Goal: Task Accomplishment & Management: Manage account settings

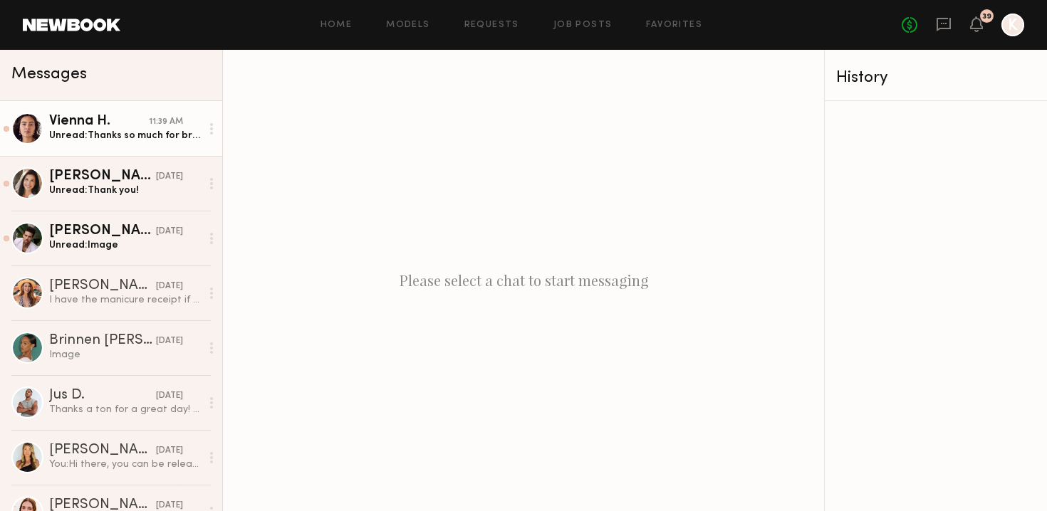
click at [112, 135] on div "Unread: Thanks so much for bringing me on! I had a wonderful time working with …" at bounding box center [125, 136] width 152 height 14
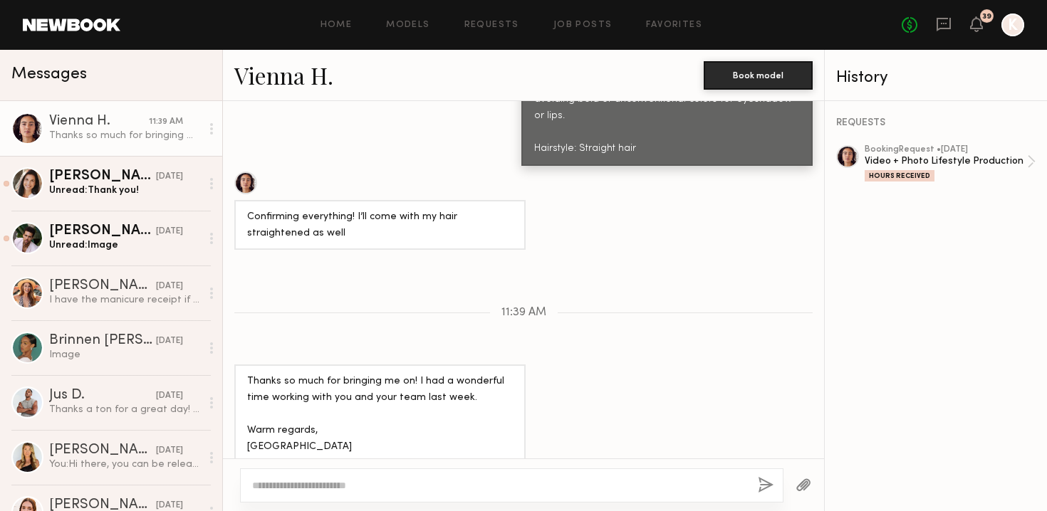
scroll to position [1392, 0]
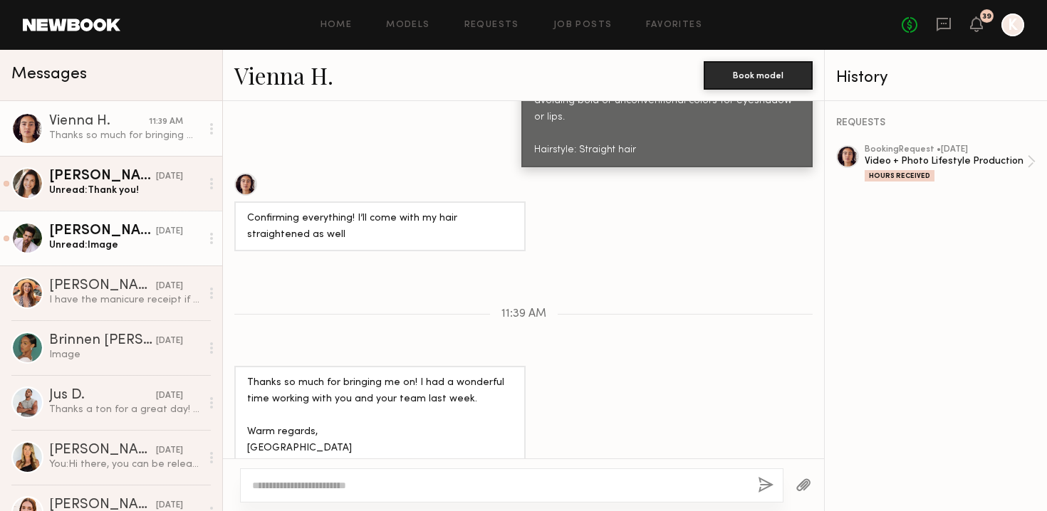
click at [101, 232] on div "Trae G." at bounding box center [102, 231] width 107 height 14
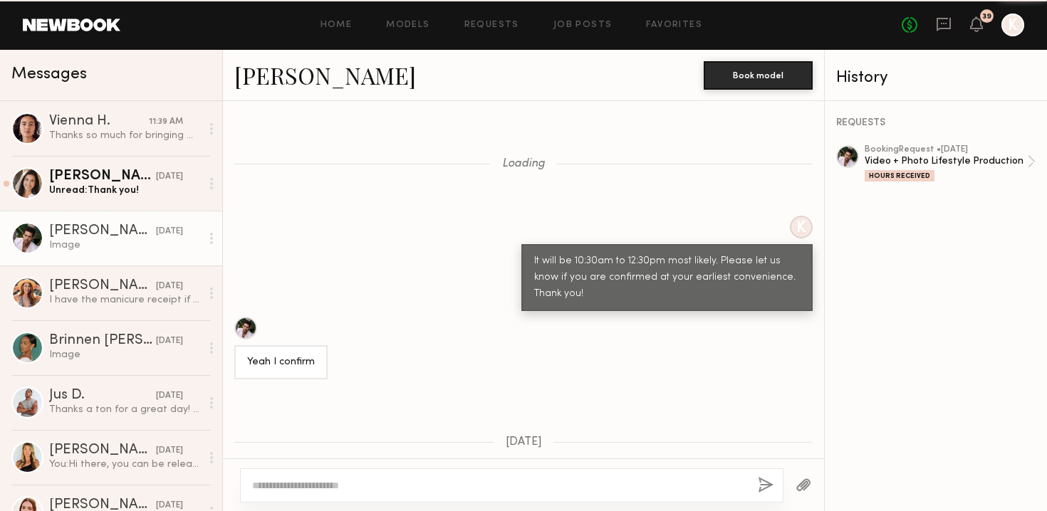
scroll to position [1093, 0]
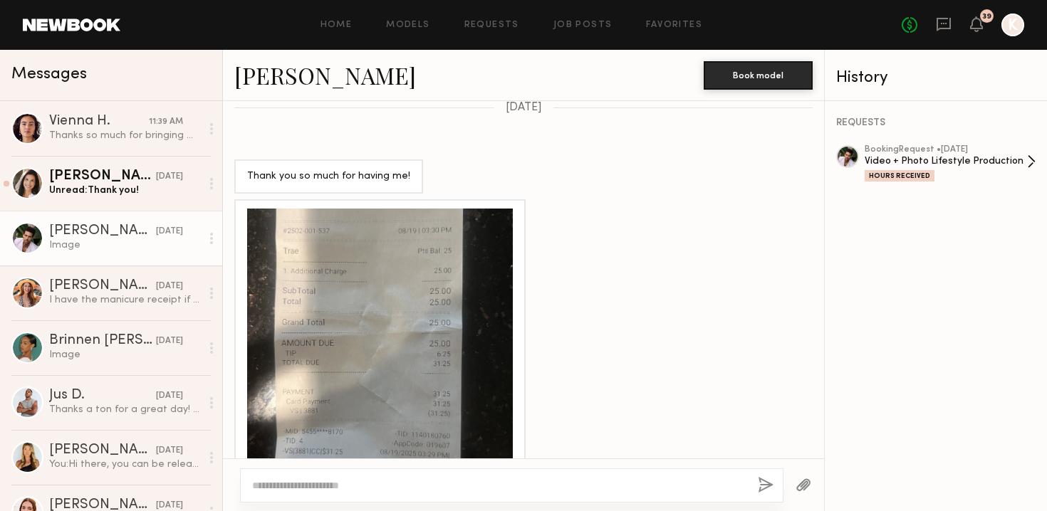
click at [913, 152] on div "booking Request • 08/18/2025" at bounding box center [946, 149] width 162 height 9
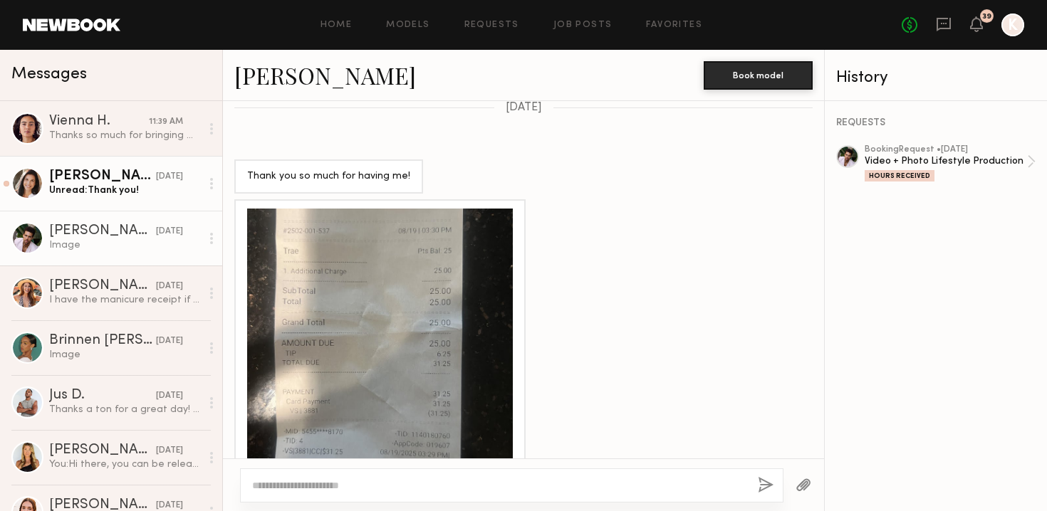
click at [102, 192] on div "Unread: Thank you!" at bounding box center [125, 191] width 152 height 14
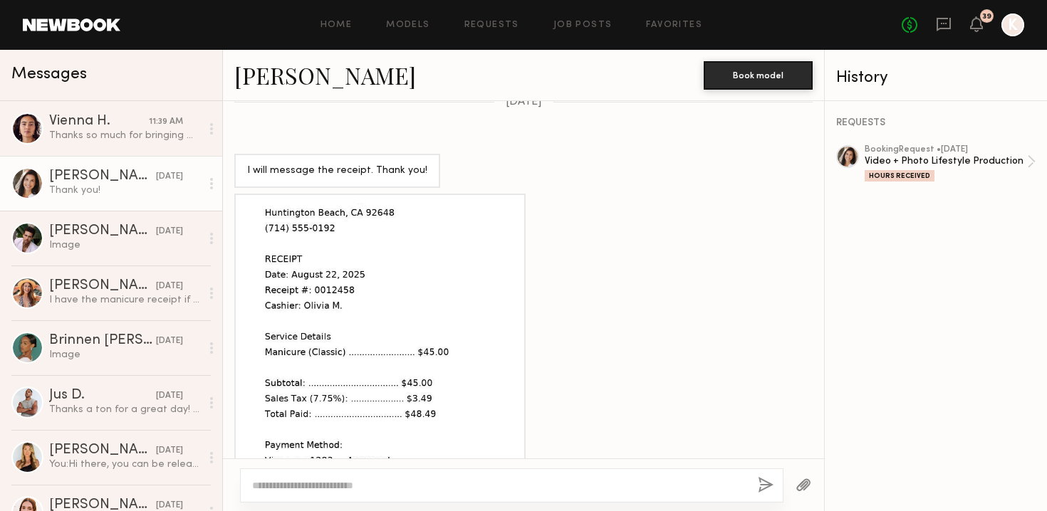
scroll to position [1186, 0]
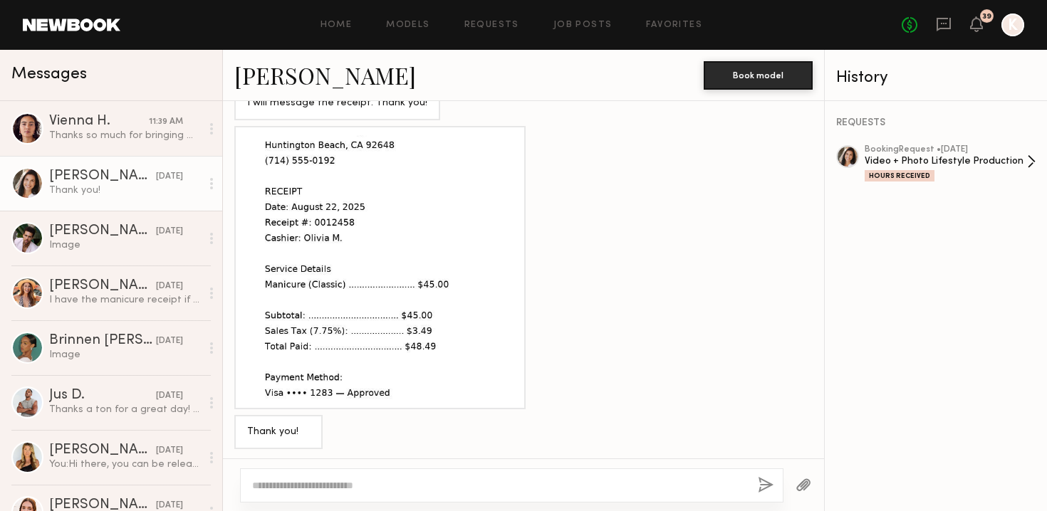
click at [933, 158] on div "Video + Photo Lifestyle Production" at bounding box center [946, 162] width 162 height 14
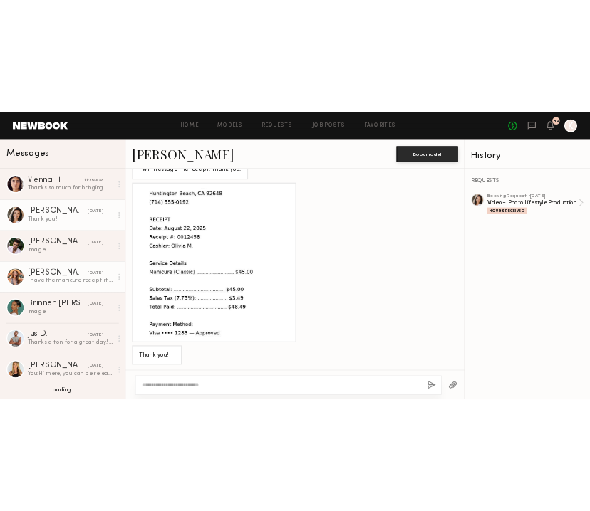
scroll to position [117, 0]
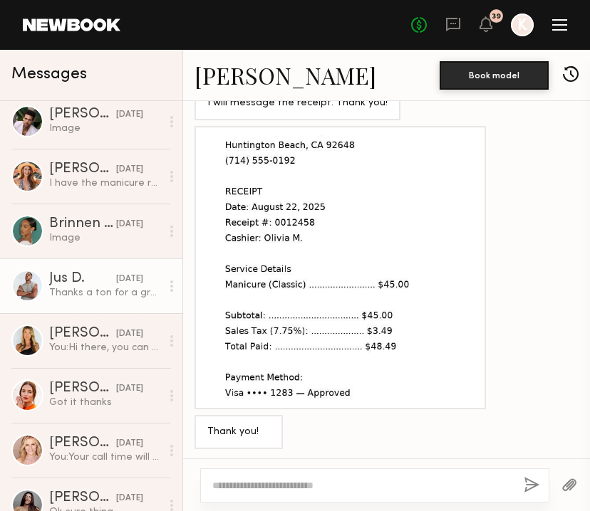
click at [63, 286] on div "Thanks a ton for a great day! Cant wait to see how everything comes out! Cheers" at bounding box center [105, 293] width 112 height 14
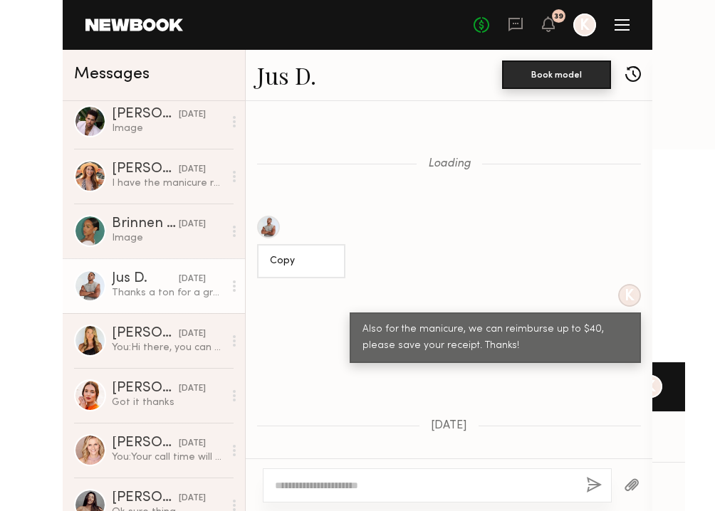
scroll to position [1253, 0]
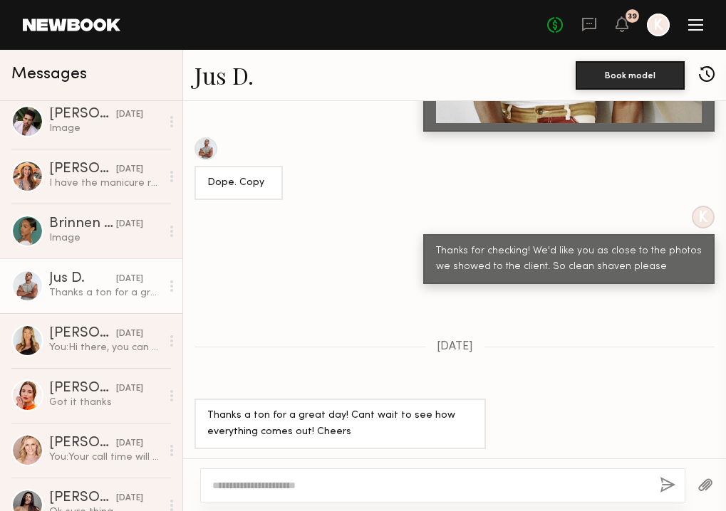
click at [579, 27] on div "No fees up to $5,000 39 K" at bounding box center [625, 25] width 156 height 23
click at [594, 24] on icon at bounding box center [589, 25] width 14 height 14
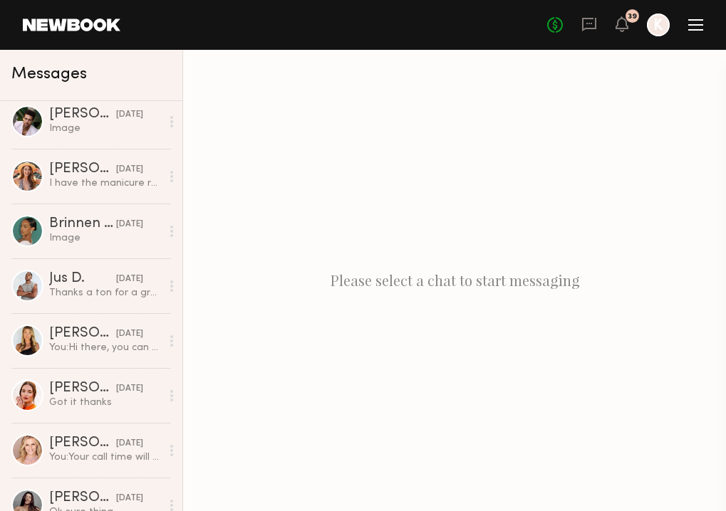
click at [699, 26] on div at bounding box center [695, 24] width 15 height 11
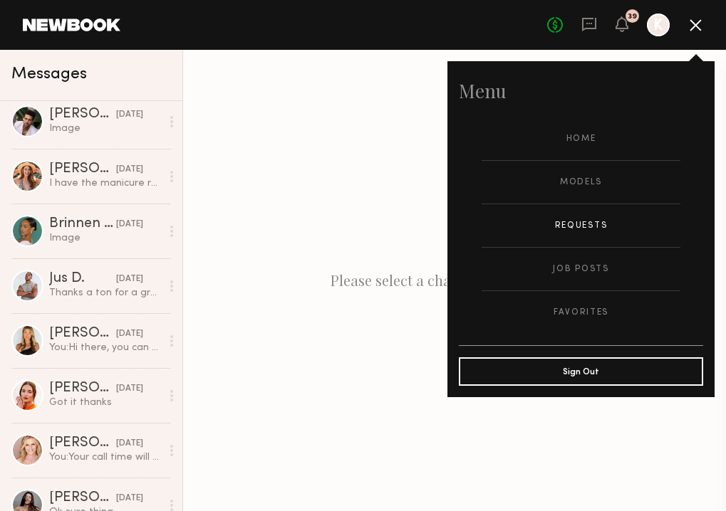
click at [580, 224] on link "Requests" at bounding box center [580, 225] width 199 height 43
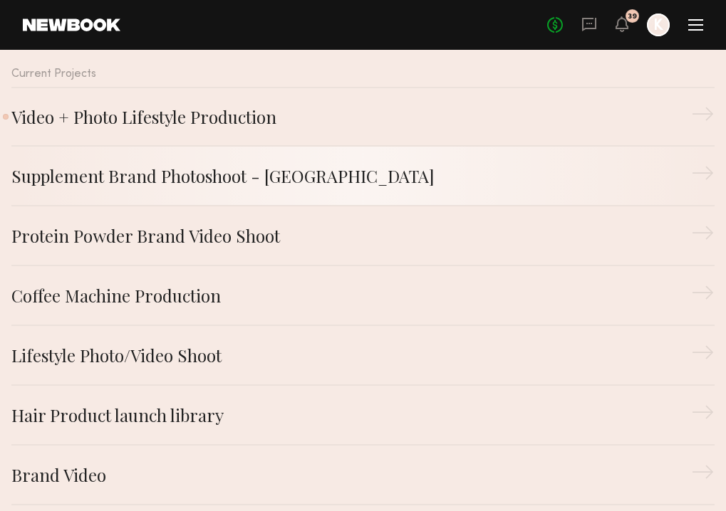
click at [324, 192] on link "Supplement Brand Photoshoot - San Diego →" at bounding box center [362, 177] width 703 height 60
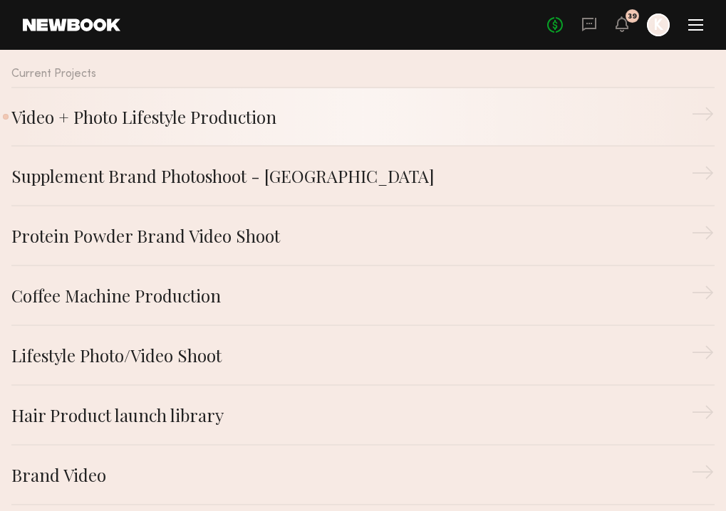
click at [212, 135] on link "Video + Photo Lifestyle Production →" at bounding box center [362, 117] width 703 height 60
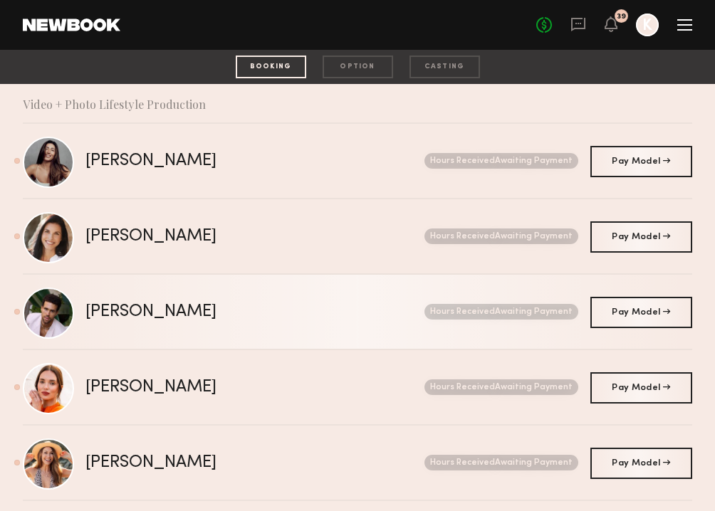
scroll to position [292, 0]
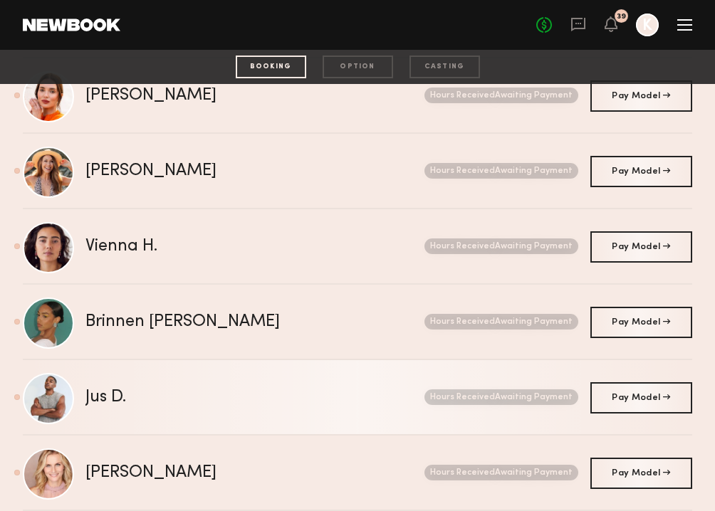
click at [226, 397] on div "Jus D." at bounding box center [180, 398] width 190 height 16
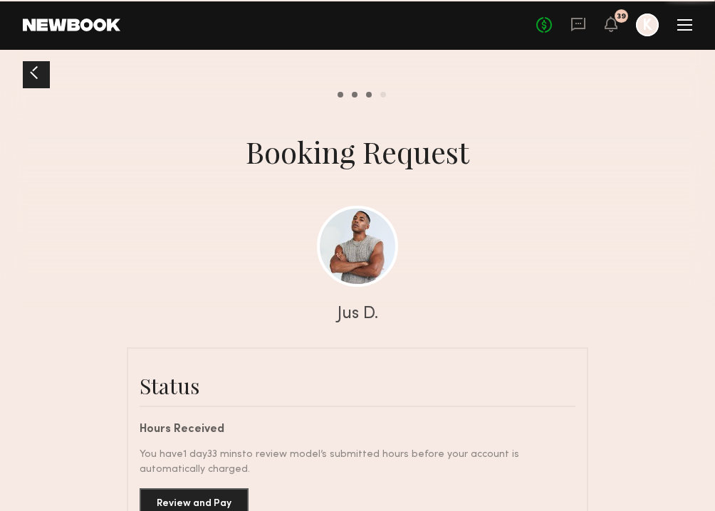
scroll to position [1232, 0]
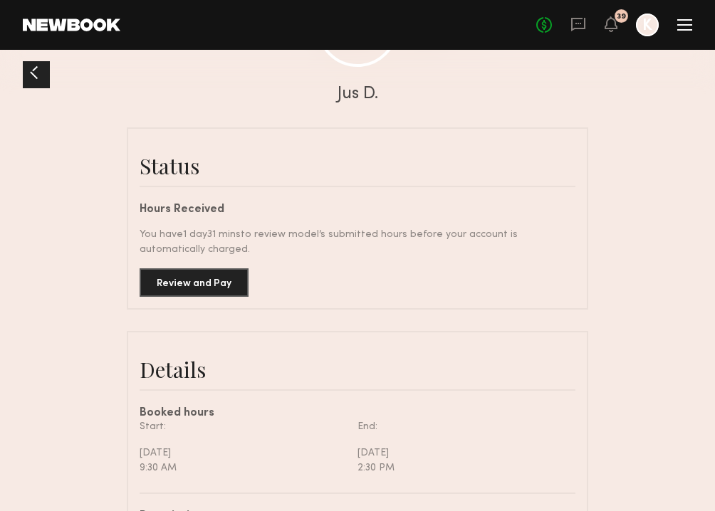
scroll to position [355, 0]
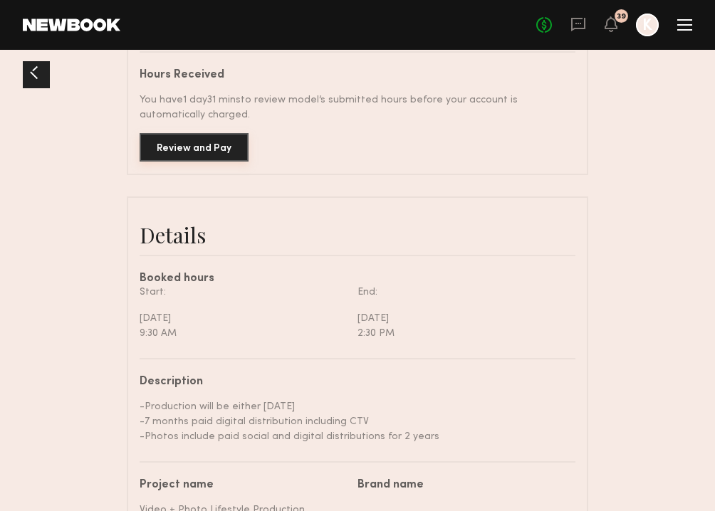
click at [226, 157] on button "Review and Pay" at bounding box center [194, 147] width 109 height 28
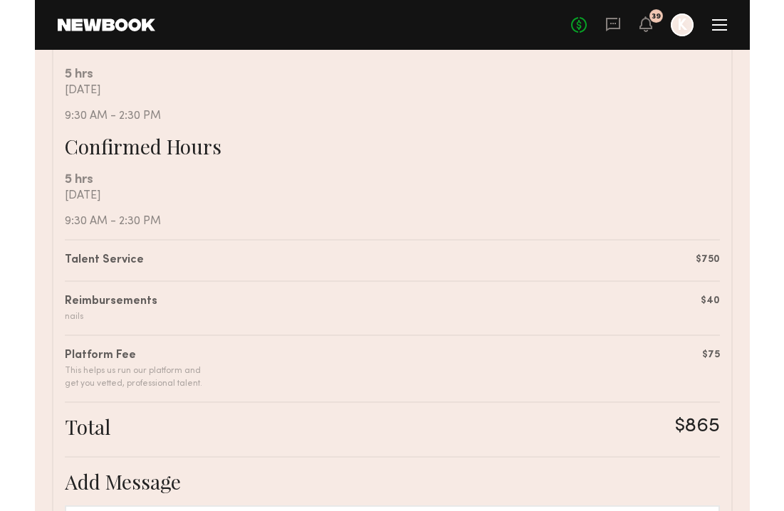
scroll to position [343, 0]
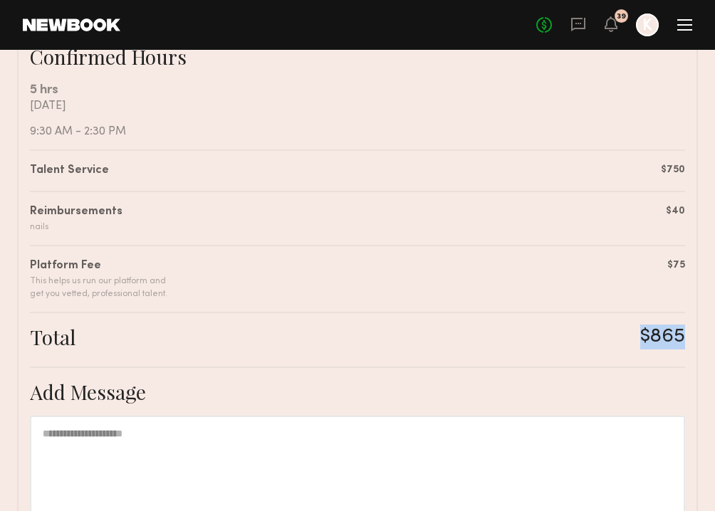
drag, startPoint x: 627, startPoint y: 345, endPoint x: 686, endPoint y: 343, distance: 59.8
click at [686, 343] on div "Summary Jus D. has submitted the following invoice. If you disagree with any of…" at bounding box center [357, 231] width 681 height 862
copy div "$865"
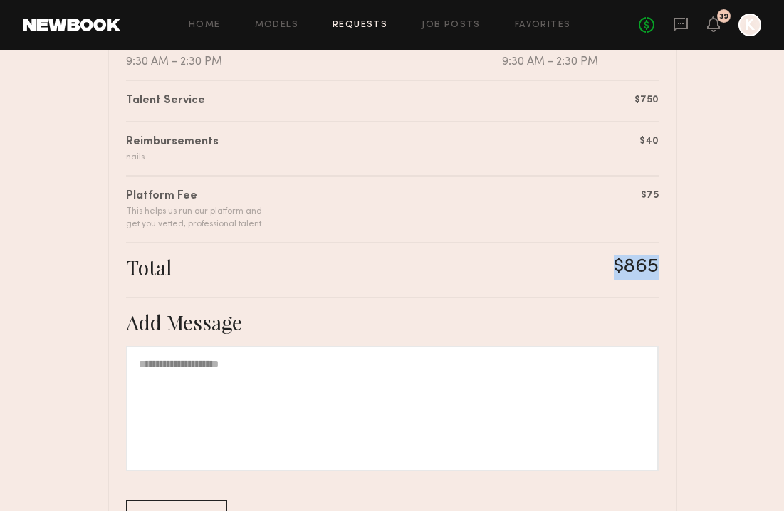
scroll to position [0, 0]
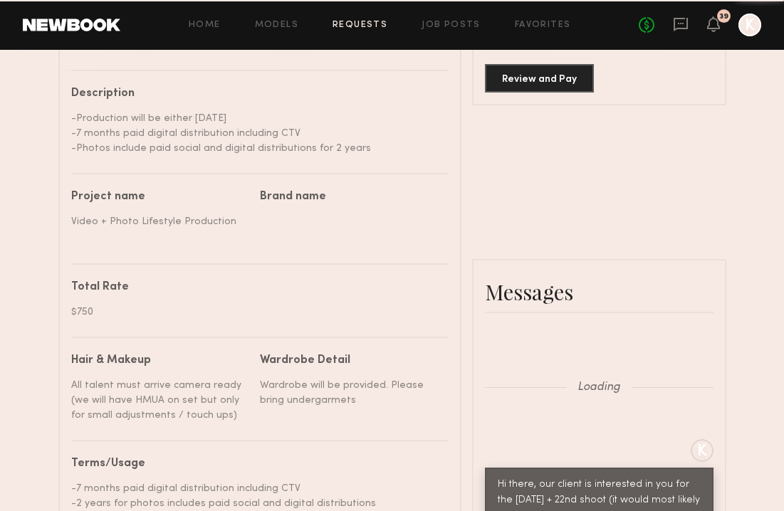
scroll to position [3593, 0]
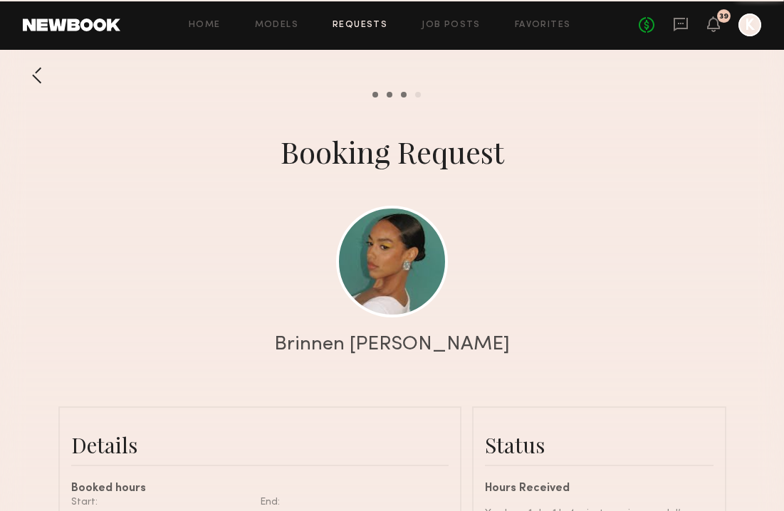
scroll to position [380, 0]
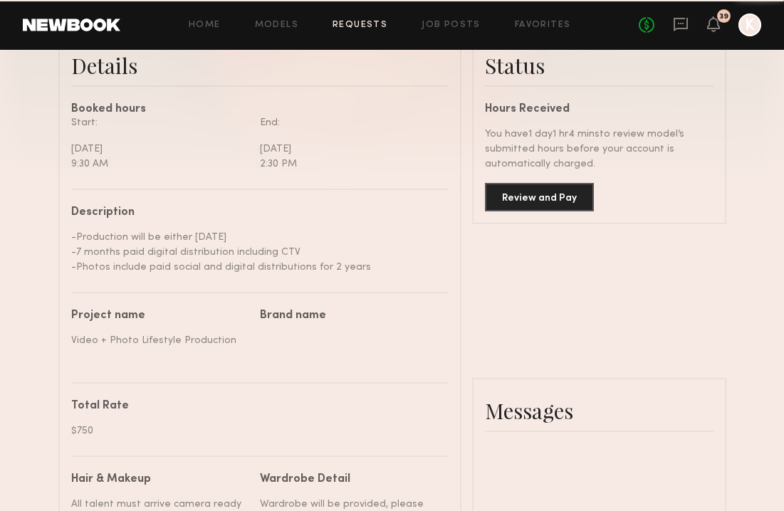
click at [538, 201] on button "Review and Pay" at bounding box center [539, 197] width 109 height 28
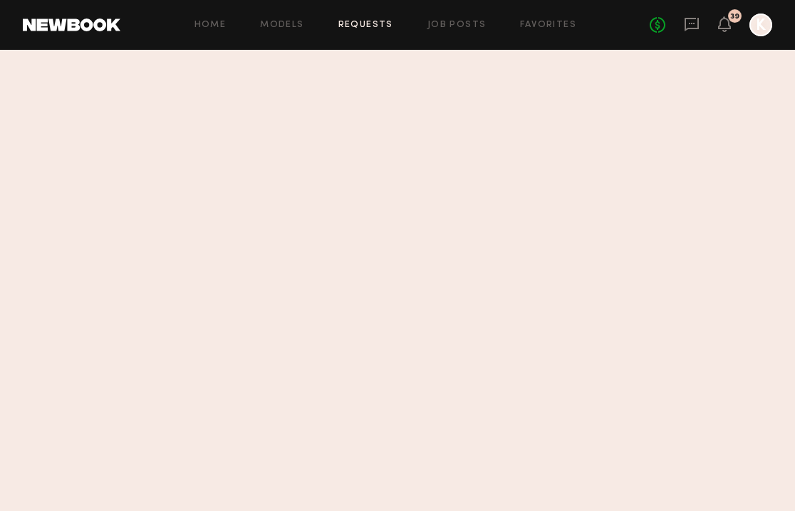
click at [594, 189] on section at bounding box center [397, 280] width 795 height 461
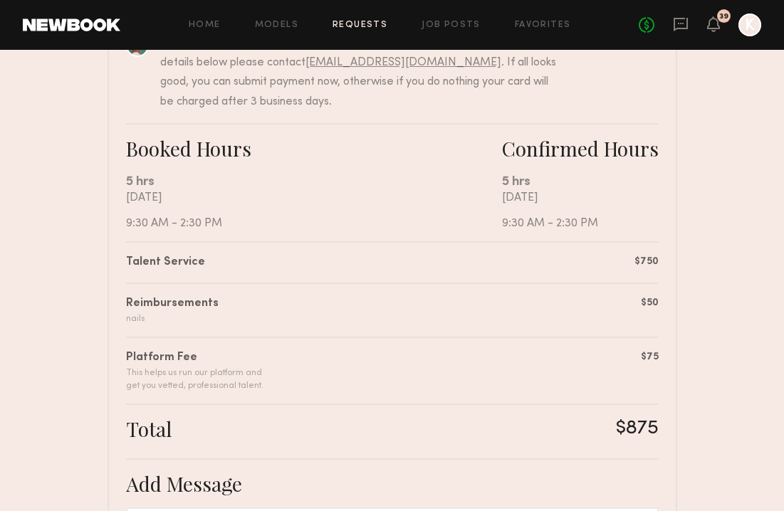
scroll to position [210, 0]
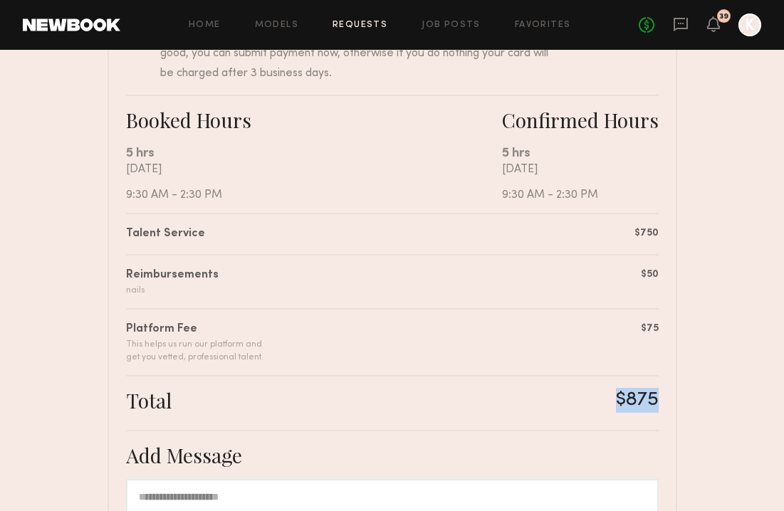
drag, startPoint x: 606, startPoint y: 403, endPoint x: 657, endPoint y: 402, distance: 50.6
click at [657, 403] on div "Total $875" at bounding box center [392, 403] width 533 height 31
copy div "$875"
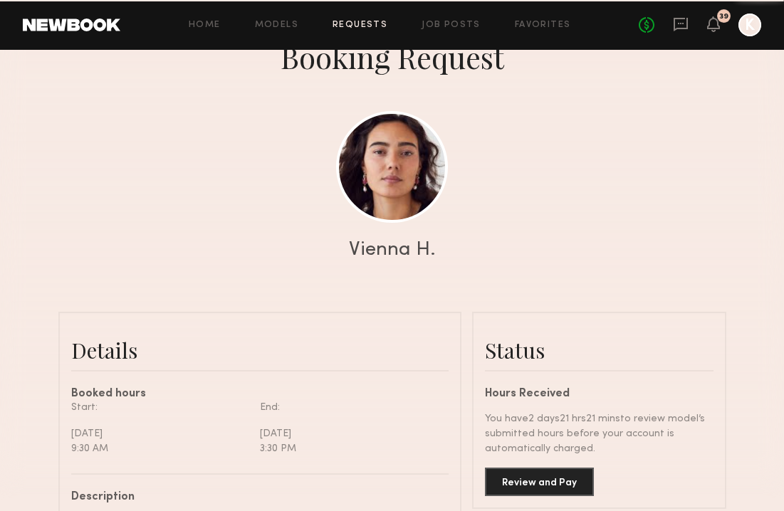
scroll to position [162, 0]
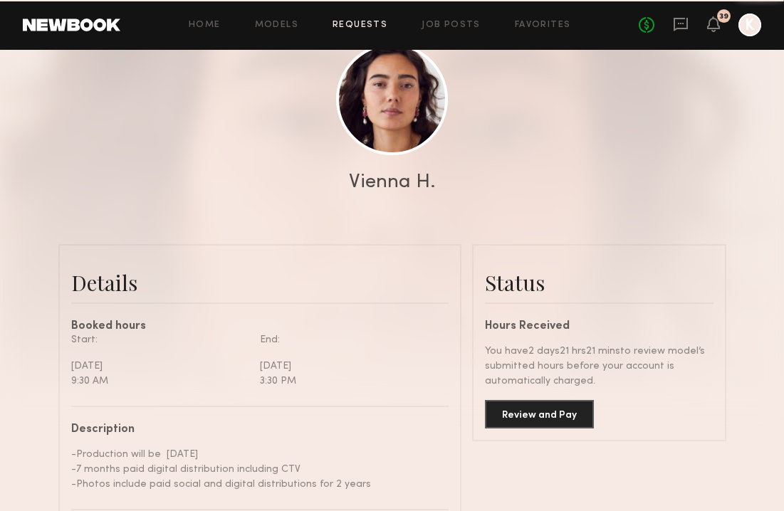
click at [519, 410] on button "Review and Pay" at bounding box center [539, 414] width 109 height 28
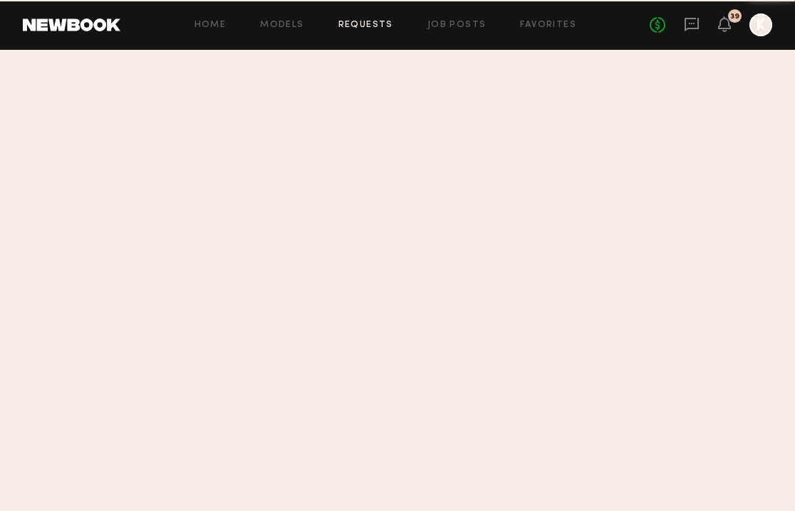
click at [554, 421] on section at bounding box center [397, 280] width 795 height 461
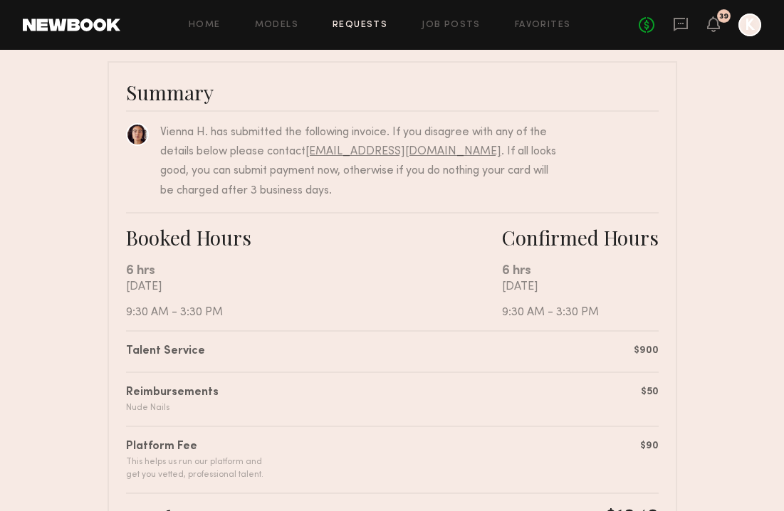
scroll to position [196, 0]
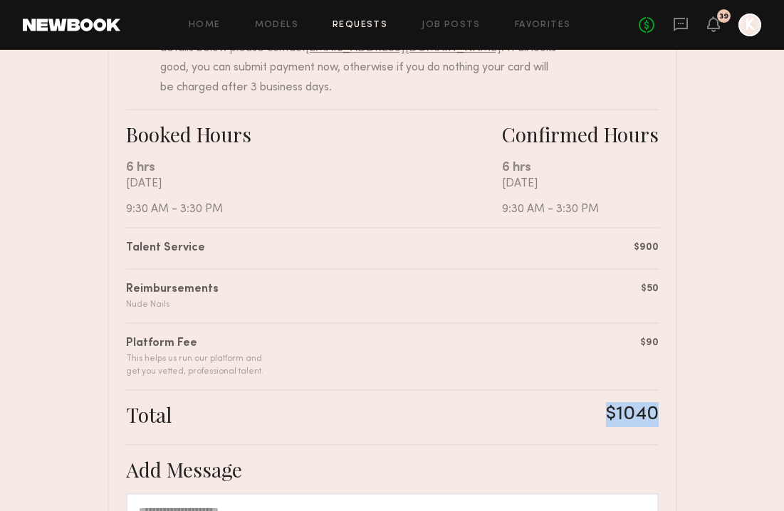
drag, startPoint x: 592, startPoint y: 414, endPoint x: 660, endPoint y: 417, distance: 67.7
click at [660, 417] on div "Summary Vienna H. has submitted the following invoice. If you disagree with any…" at bounding box center [393, 352] width 570 height 788
copy div "$1040"
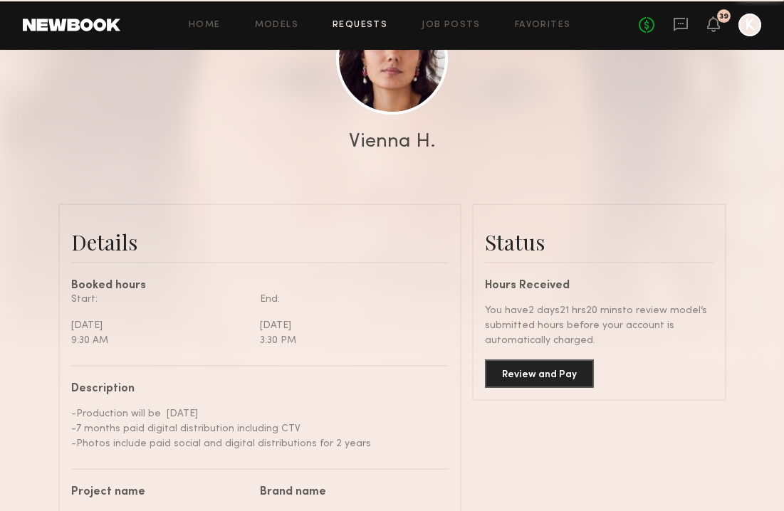
scroll to position [4427, 0]
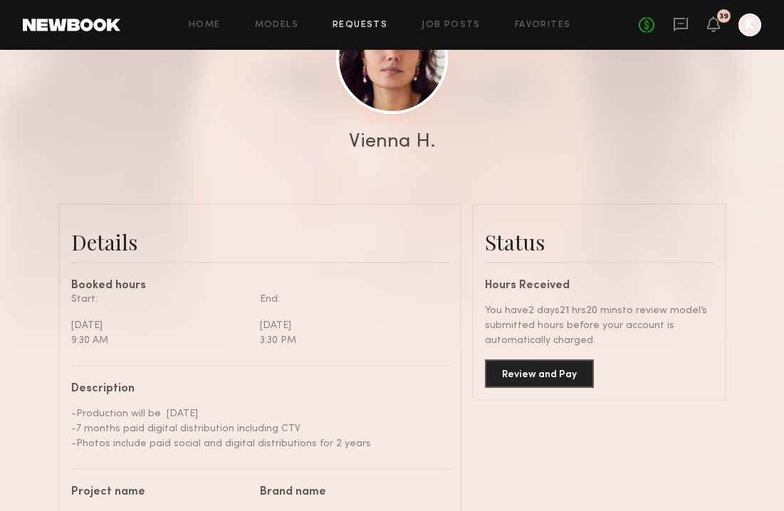
click at [401, 101] on link at bounding box center [392, 58] width 112 height 112
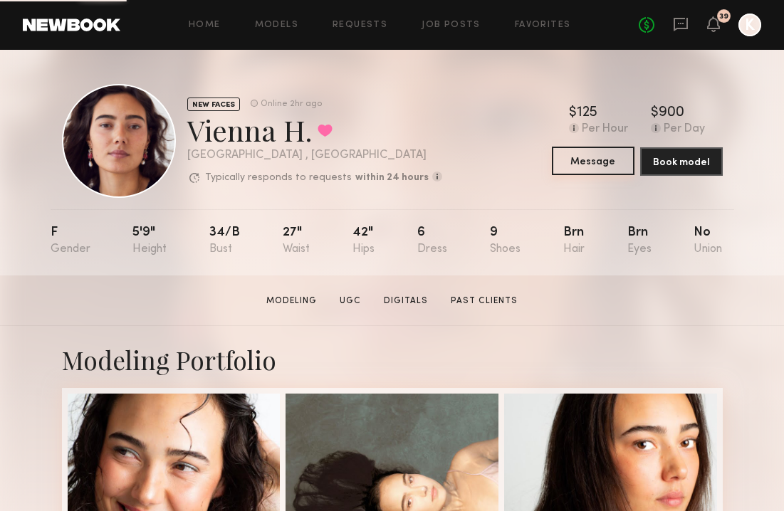
click at [587, 169] on button "Message" at bounding box center [593, 161] width 83 height 28
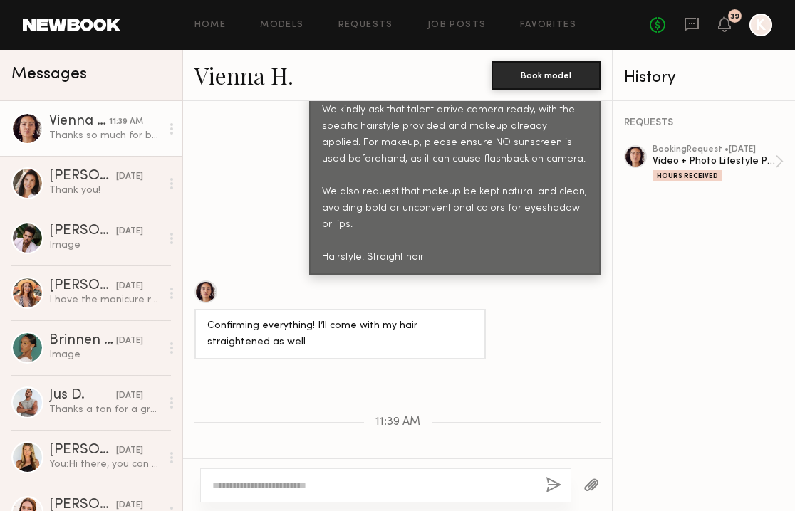
scroll to position [3604, 0]
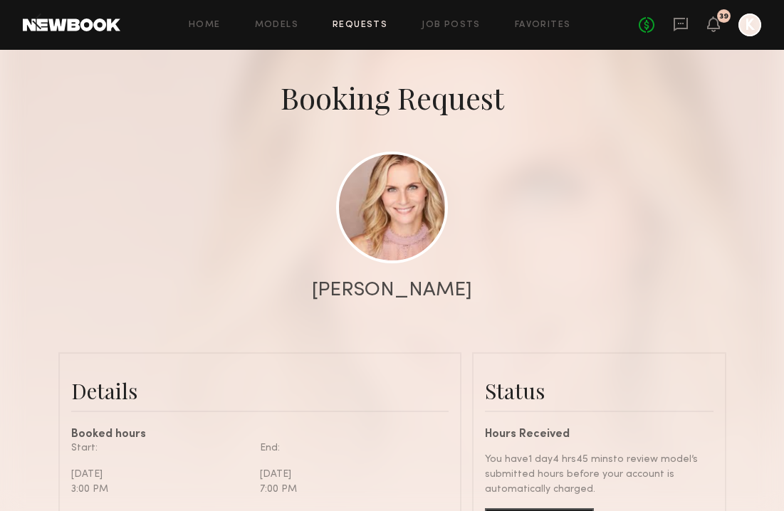
scroll to position [3762, 0]
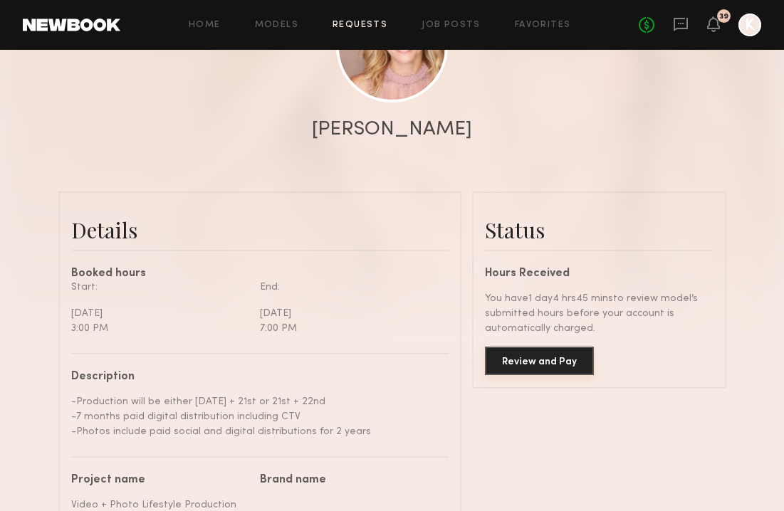
click at [498, 355] on button "Review and Pay" at bounding box center [539, 361] width 109 height 28
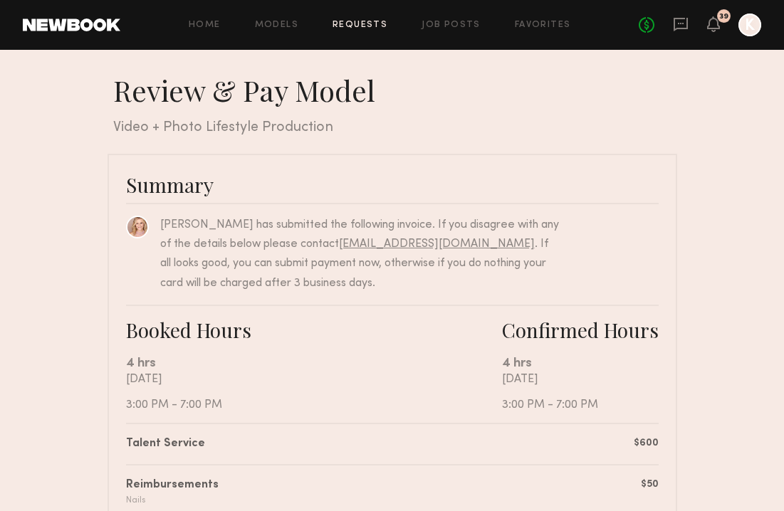
scroll to position [279, 0]
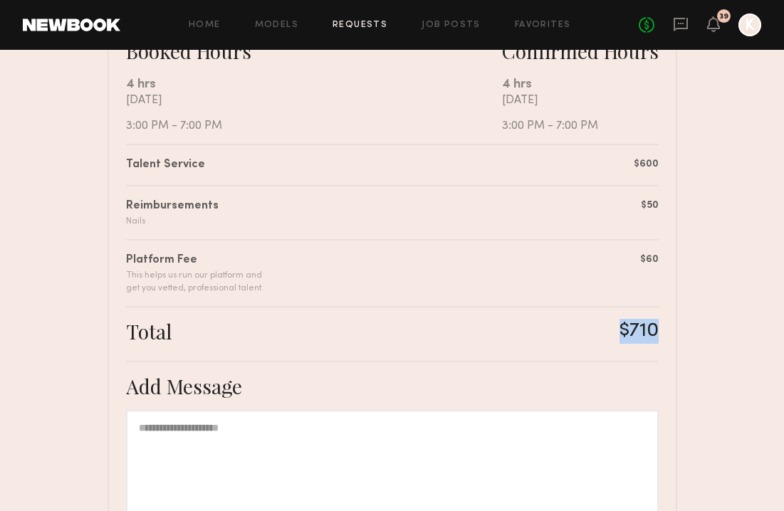
drag, startPoint x: 605, startPoint y: 333, endPoint x: 662, endPoint y: 333, distance: 57.0
click at [662, 333] on div "Summary Alexandra K. has submitted the following invoice. If you disagree with …" at bounding box center [393, 269] width 570 height 788
copy div "$710"
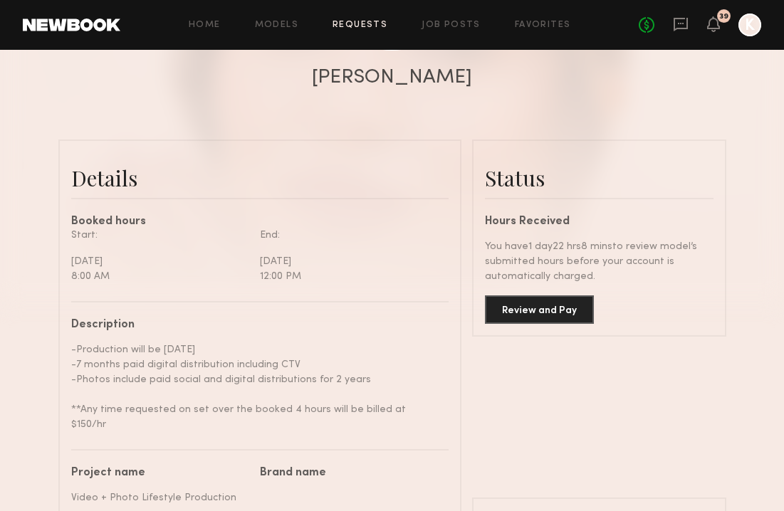
scroll to position [98, 0]
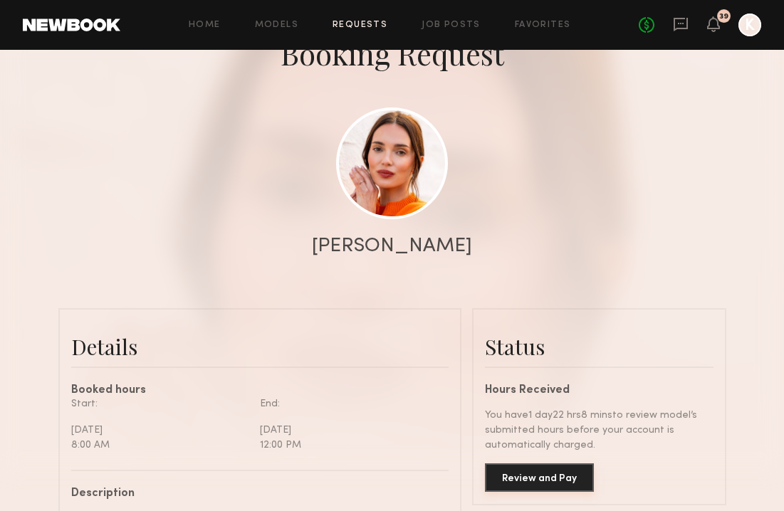
click at [543, 476] on button "Review and Pay" at bounding box center [539, 478] width 109 height 28
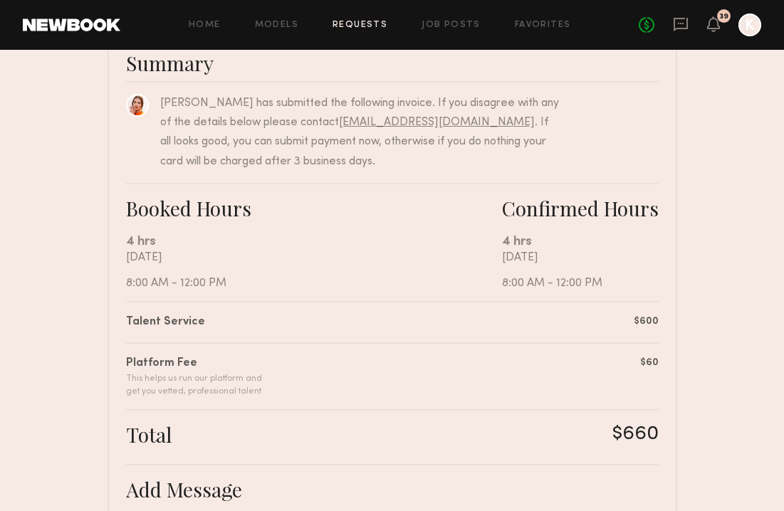
scroll to position [288, 0]
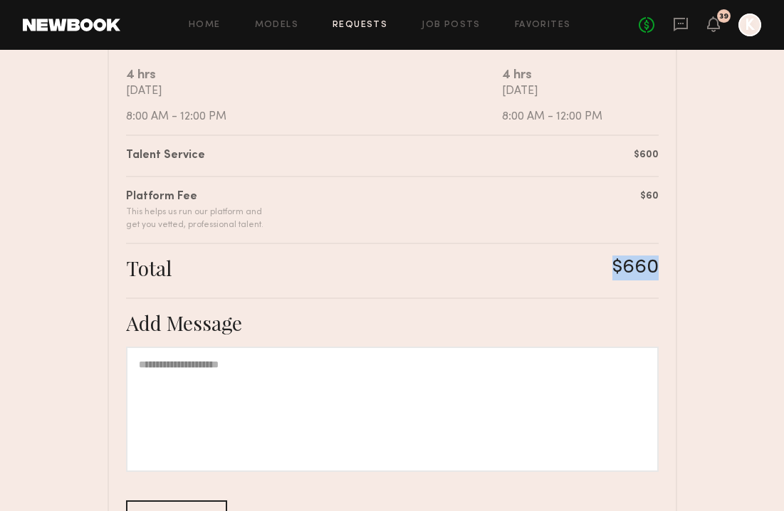
drag, startPoint x: 603, startPoint y: 264, endPoint x: 661, endPoint y: 272, distance: 58.2
click at [661, 272] on div "Summary Jules H. has submitted the following invoice. If you disagree with any …" at bounding box center [393, 231] width 570 height 733
copy div "$660"
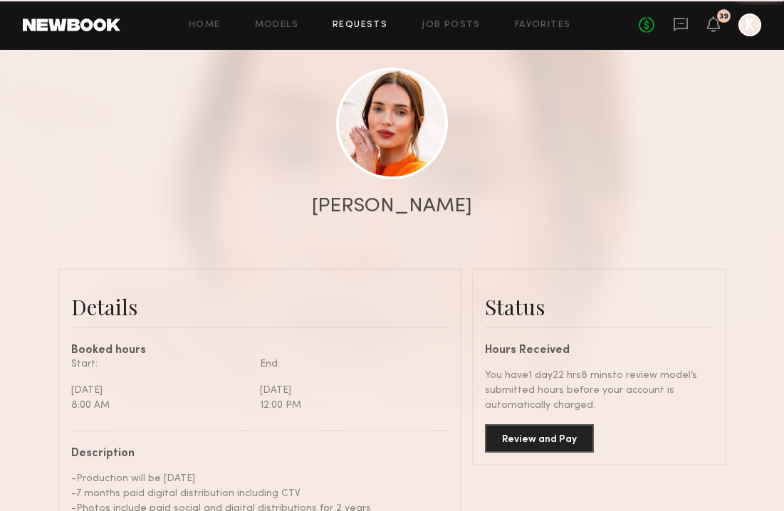
scroll to position [4599, 0]
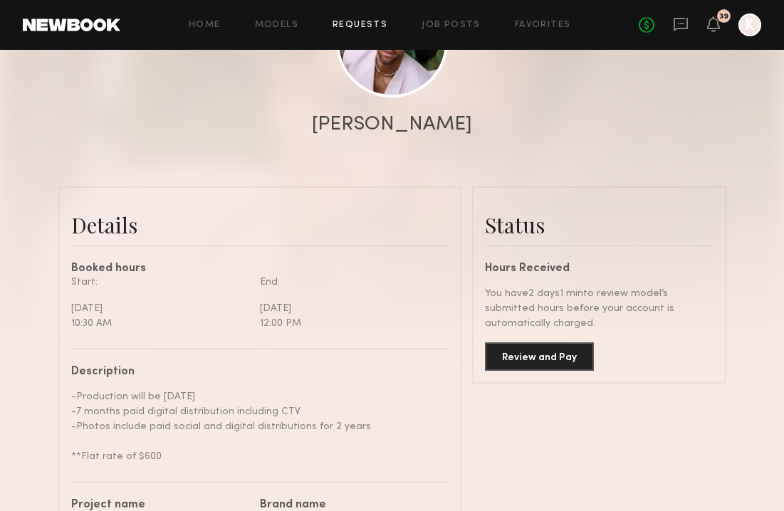
scroll to position [295, 0]
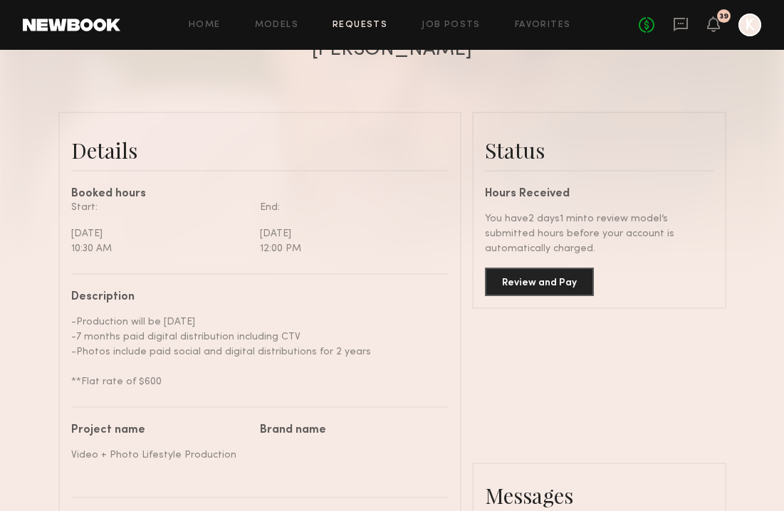
click at [572, 281] on button "Review and Pay" at bounding box center [539, 282] width 109 height 28
click at [533, 282] on section "Send request Model response Review hours worked Pay model Booking Request Trae …" at bounding box center [392, 463] width 784 height 1417
click at [627, 200] on section "Send request Model response Review hours worked Pay model Booking Request Trae …" at bounding box center [392, 463] width 784 height 1417
click at [537, 275] on section "Send request Model response Review hours worked Pay model Booking Request Trae …" at bounding box center [392, 463] width 784 height 1417
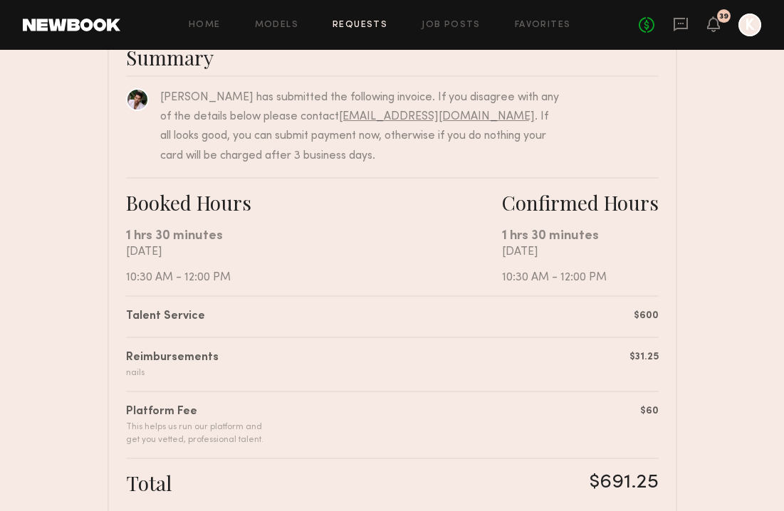
scroll to position [243, 0]
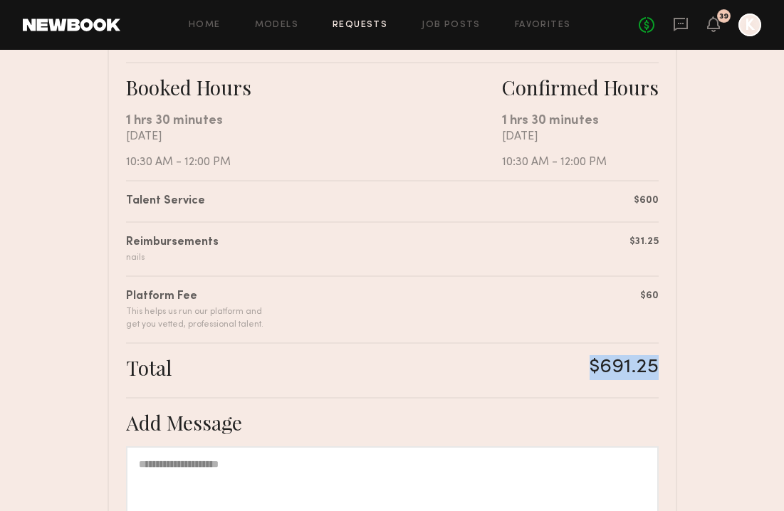
drag, startPoint x: 586, startPoint y: 376, endPoint x: 659, endPoint y: 373, distance: 72.7
click at [659, 373] on div "Summary Trae G. has submitted the following invoice. If you disagree with any o…" at bounding box center [393, 305] width 570 height 788
copy div "$691.25"
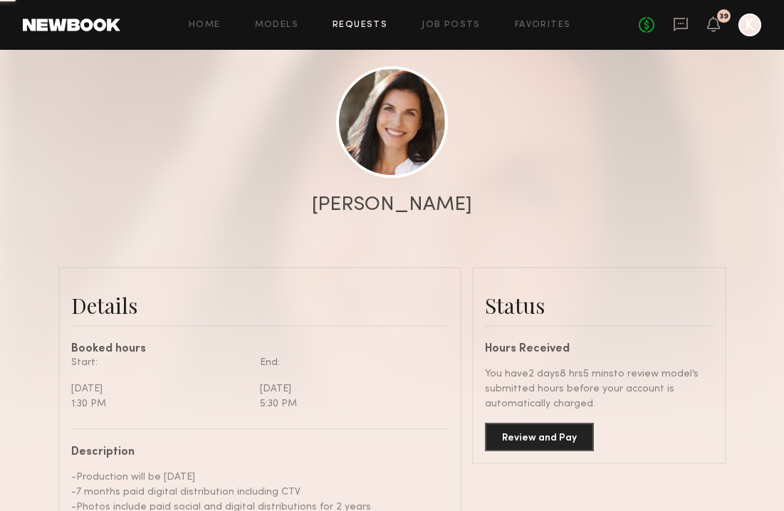
scroll to position [407, 0]
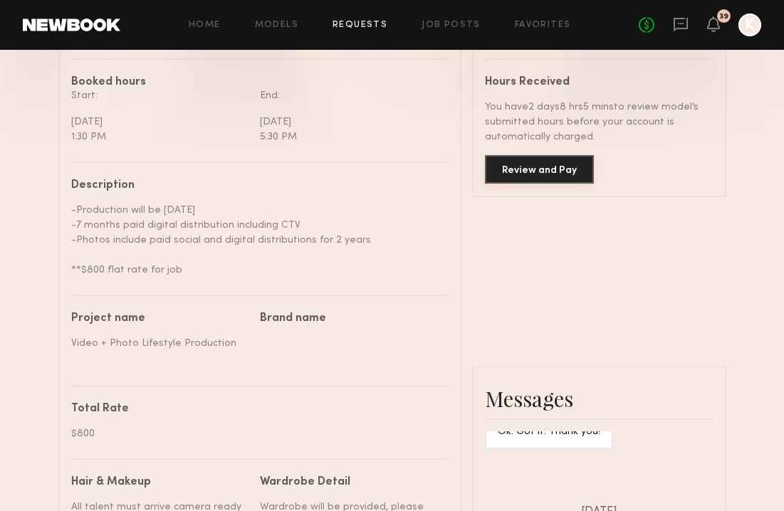
click at [557, 172] on button "Review and Pay" at bounding box center [539, 169] width 109 height 28
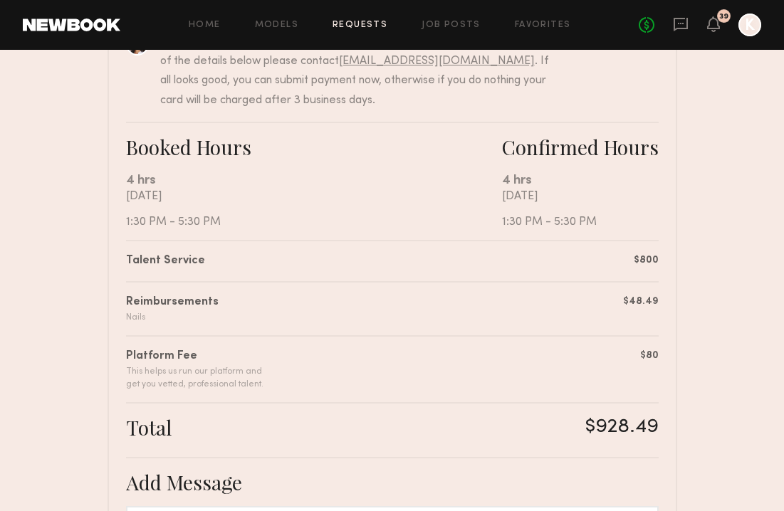
scroll to position [261, 0]
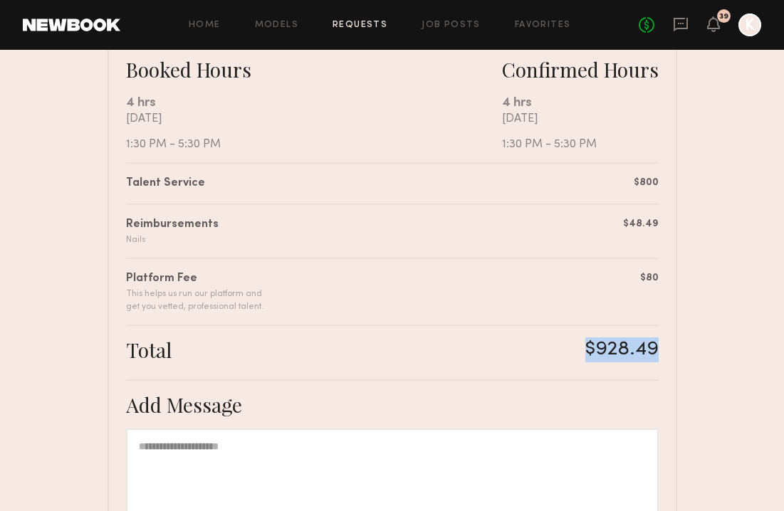
drag, startPoint x: 564, startPoint y: 353, endPoint x: 663, endPoint y: 360, distance: 99.3
click at [663, 360] on div "Summary Cristina D. has submitted the following invoice. If you disagree with a…" at bounding box center [393, 287] width 570 height 788
copy div "$928.49"
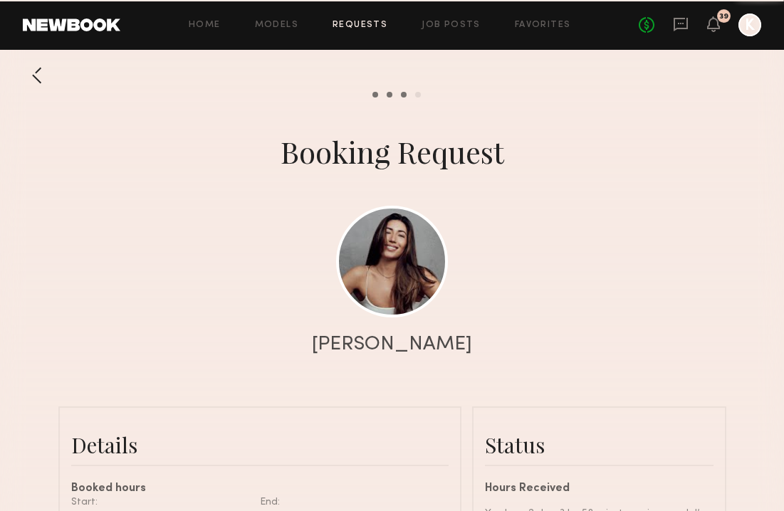
click at [581, 265] on div at bounding box center [392, 285] width 784 height 570
click at [580, 272] on div at bounding box center [392, 285] width 784 height 570
click at [550, 130] on div at bounding box center [392, 285] width 784 height 570
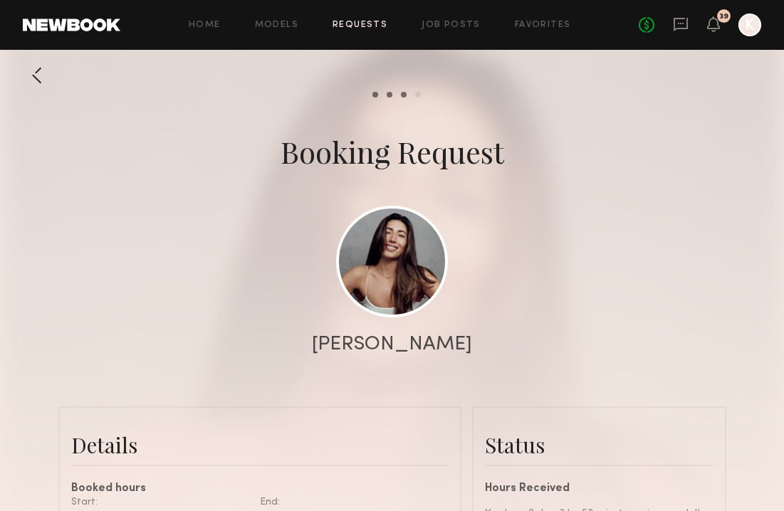
scroll to position [5065, 0]
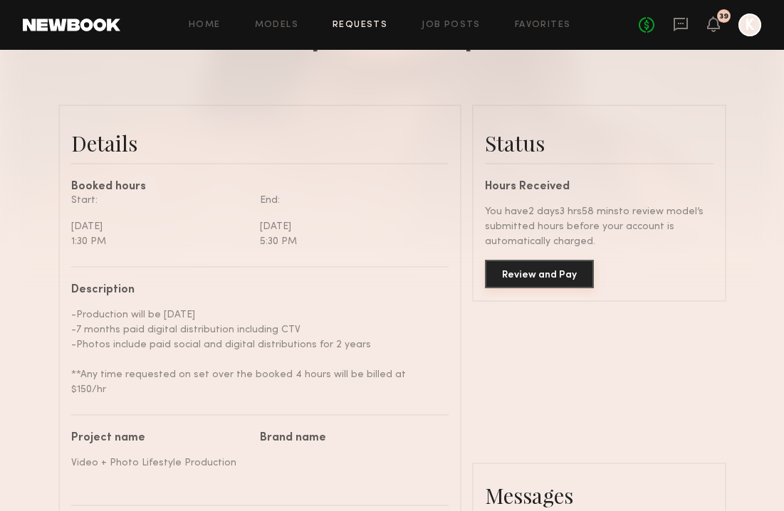
click at [543, 278] on button "Review and Pay" at bounding box center [539, 274] width 109 height 28
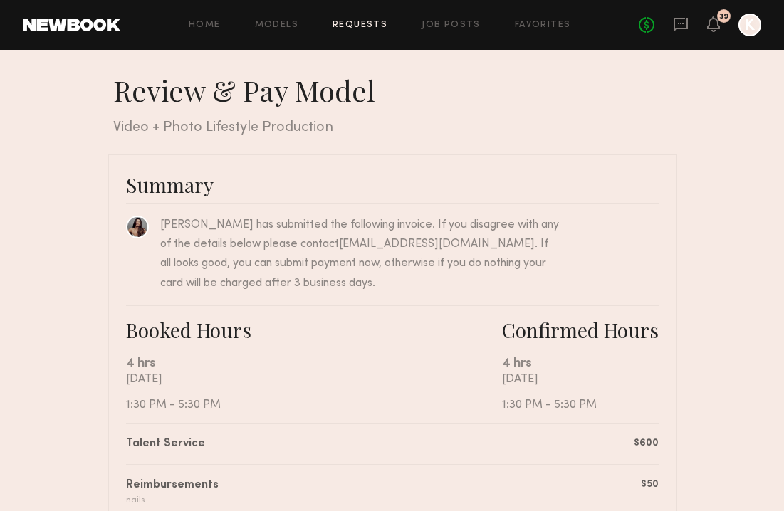
scroll to position [294, 0]
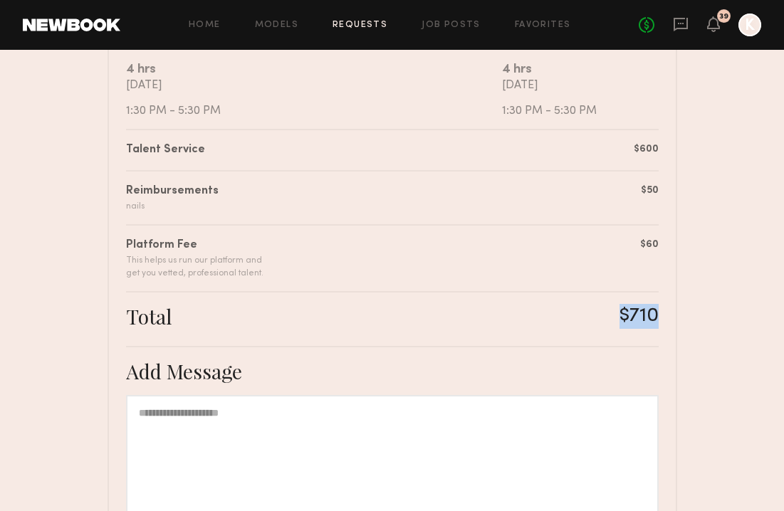
drag, startPoint x: 586, startPoint y: 319, endPoint x: 651, endPoint y: 333, distance: 66.2
click at [651, 333] on div "Total $710" at bounding box center [392, 319] width 533 height 31
copy div "$710"
